Goal: Find specific page/section: Find specific page/section

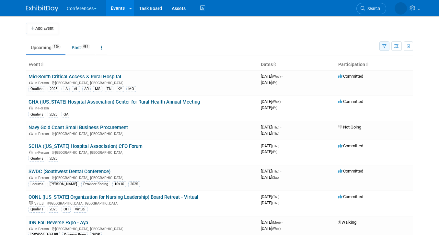
click at [388, 48] on button "button" at bounding box center [384, 45] width 10 height 9
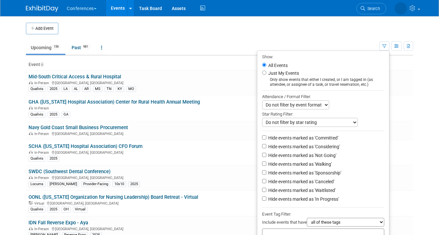
click at [295, 76] on li "Just My Events Only show events that either I created, or I am tagged in (as at…" at bounding box center [323, 78] width 132 height 18
click at [287, 75] on label "Just My Events" at bounding box center [283, 73] width 32 height 6
click at [266, 75] on input "Just My Events" at bounding box center [264, 73] width 4 height 4
radio input "true"
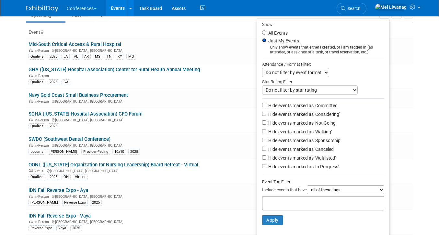
scroll to position [69, 0]
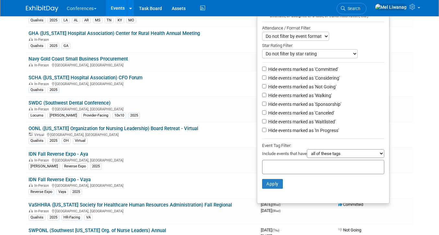
click at [299, 87] on label "Hide events marked as 'Not Going'" at bounding box center [301, 87] width 69 height 6
click at [266, 87] on input "Hide events marked as 'Not Going'" at bounding box center [264, 86] width 4 height 4
checkbox input "true"
click at [301, 122] on label "Hide events marked as 'Waitlisted'" at bounding box center [301, 122] width 69 height 6
click at [266, 122] on input "Hide events marked as 'Waitlisted'" at bounding box center [264, 121] width 4 height 4
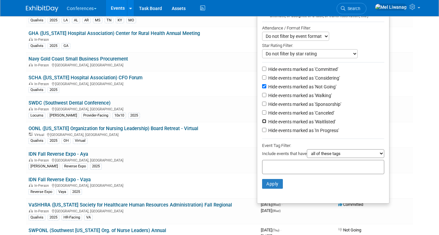
checkbox input "true"
click at [301, 116] on li "Hide events marked as 'Canceled'" at bounding box center [323, 113] width 132 height 9
click at [282, 113] on label "Hide events marked as 'Canceled'" at bounding box center [300, 113] width 67 height 6
click at [266, 113] on input "Hide events marked as 'Canceled'" at bounding box center [264, 113] width 4 height 4
checkbox input "true"
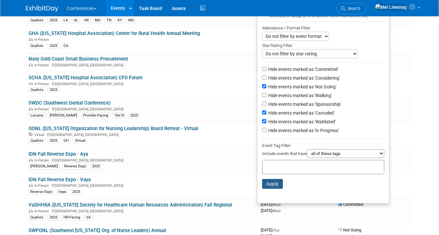
click at [275, 187] on button "Apply" at bounding box center [272, 184] width 21 height 10
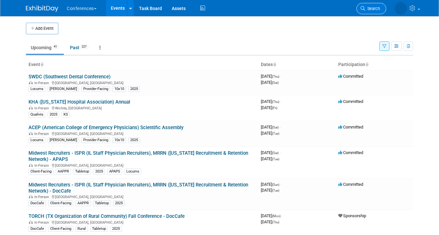
drag, startPoint x: 0, startPoint y: 0, endPoint x: 379, endPoint y: 7, distance: 378.9
click at [379, 7] on span "Search" at bounding box center [372, 8] width 15 height 5
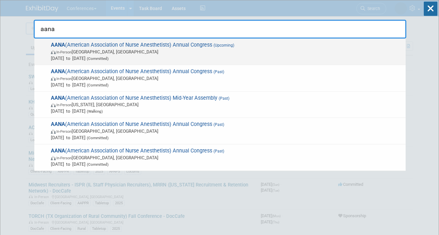
type input "aana"
click at [197, 47] on span "AANA (American Association of Nurse Anesthetists) Annual Congress (Upcoming) In…" at bounding box center [226, 52] width 354 height 20
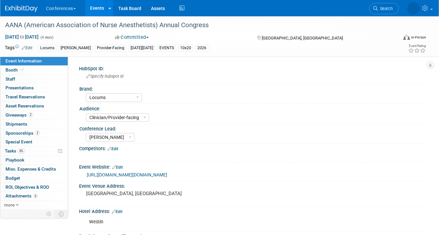
select select "Locums"
select select "Clinician/Provider-facing"
select select "[PERSON_NAME]"
click at [373, 8] on icon at bounding box center [375, 8] width 5 height 5
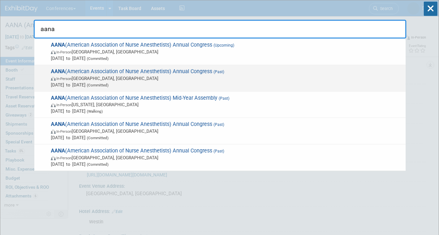
type input "aana"
click at [154, 82] on span "Aug 9, 2025 to Aug 12, 2025 (Committed)" at bounding box center [227, 85] width 352 height 6
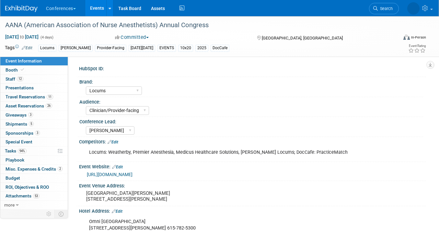
select select "Locums"
select select "Clinician/Provider-facing"
select select "[PERSON_NAME]"
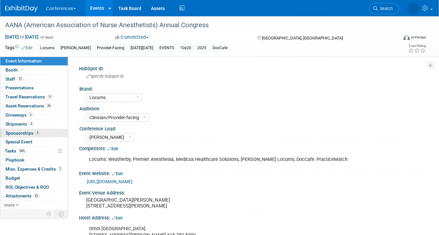
click at [39, 134] on span "3" at bounding box center [37, 133] width 5 height 5
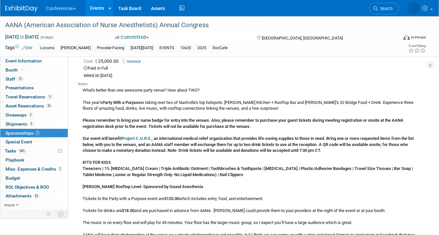
scroll to position [150, 0]
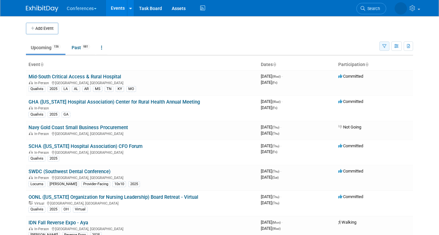
click at [386, 48] on button "button" at bounding box center [384, 45] width 10 height 9
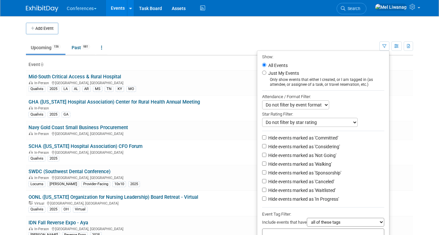
click at [285, 72] on label "Just My Events" at bounding box center [283, 73] width 32 height 6
click at [266, 72] on input "Just My Events" at bounding box center [264, 73] width 4 height 4
radio input "true"
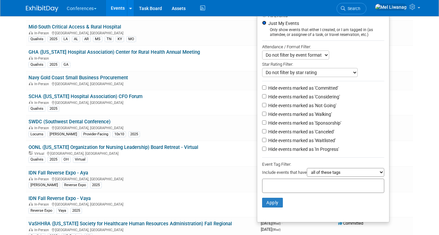
scroll to position [51, 0]
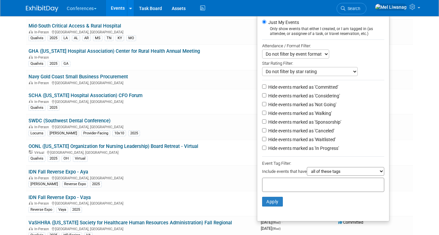
click at [302, 109] on li "Hide events marked as 'Not Going'" at bounding box center [323, 105] width 132 height 9
click at [299, 105] on label "Hide events marked as 'Not Going'" at bounding box center [301, 104] width 69 height 6
click at [266, 105] on input "Hide events marked as 'Not Going'" at bounding box center [264, 104] width 4 height 4
checkbox input "true"
click at [305, 141] on label "Hide events marked as 'Waitlisted'" at bounding box center [301, 139] width 69 height 6
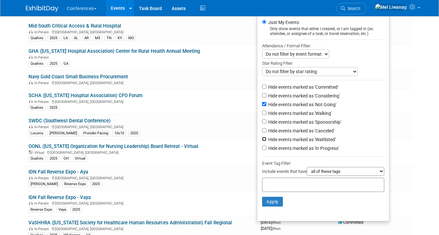
click at [266, 141] on input "Hide events marked as 'Waitlisted'" at bounding box center [264, 139] width 4 height 4
checkbox input "true"
click at [305, 134] on label "Hide events marked as 'Canceled'" at bounding box center [300, 131] width 67 height 6
click at [266, 133] on input "Hide events marked as 'Canceled'" at bounding box center [264, 130] width 4 height 4
checkbox input "true"
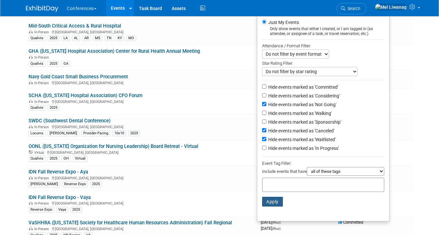
click at [275, 202] on button "Apply" at bounding box center [272, 202] width 21 height 10
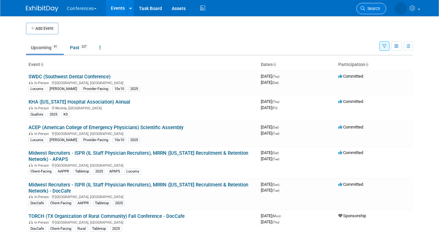
click at [367, 8] on span "Search" at bounding box center [372, 8] width 15 height 5
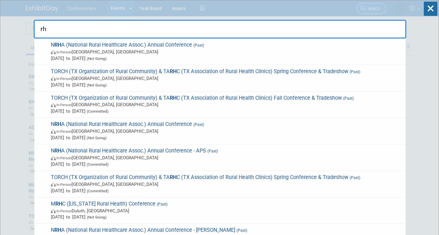
type input "r"
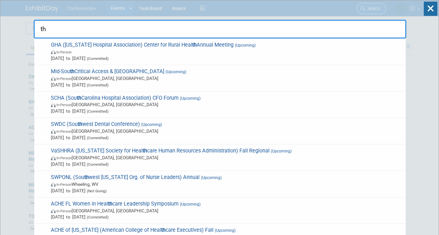
type input "t"
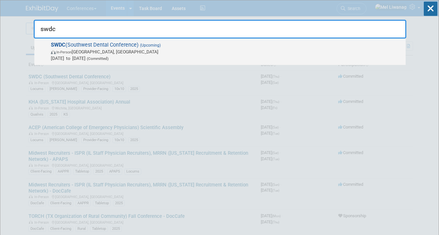
type input "swdc"
click at [296, 52] on span "In-Person Dallas, TX" at bounding box center [227, 52] width 352 height 6
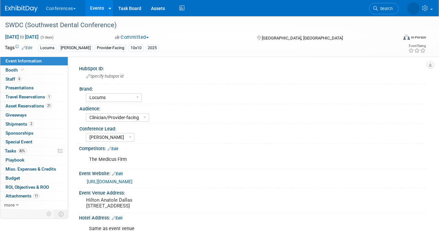
select select "Locums"
select select "Clinician/Provider-facing"
select select "[PERSON_NAME]"
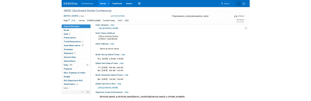
scroll to position [116, 0]
